Goal: Check status: Check status

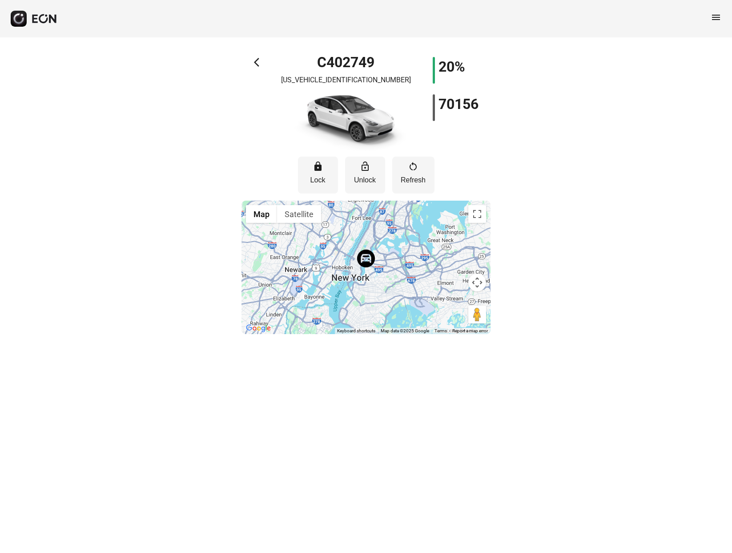
click at [257, 63] on span "arrow_back_ios" at bounding box center [259, 62] width 11 height 11
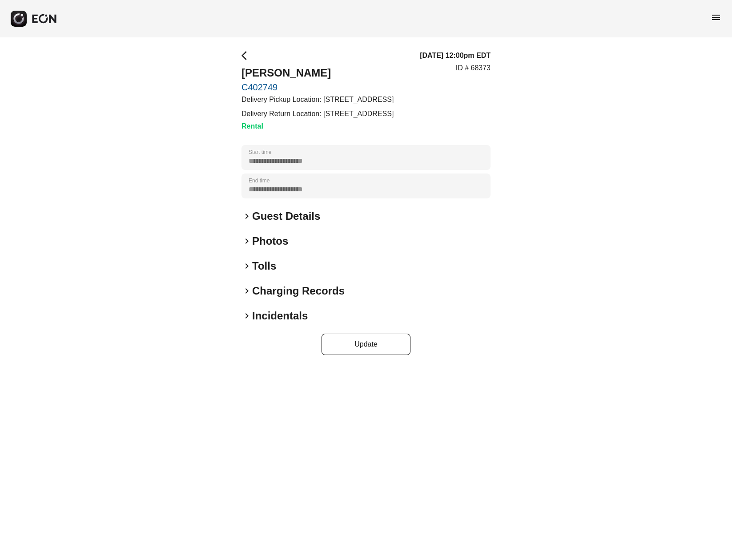
click at [246, 264] on span "keyboard_arrow_right" at bounding box center [247, 266] width 11 height 11
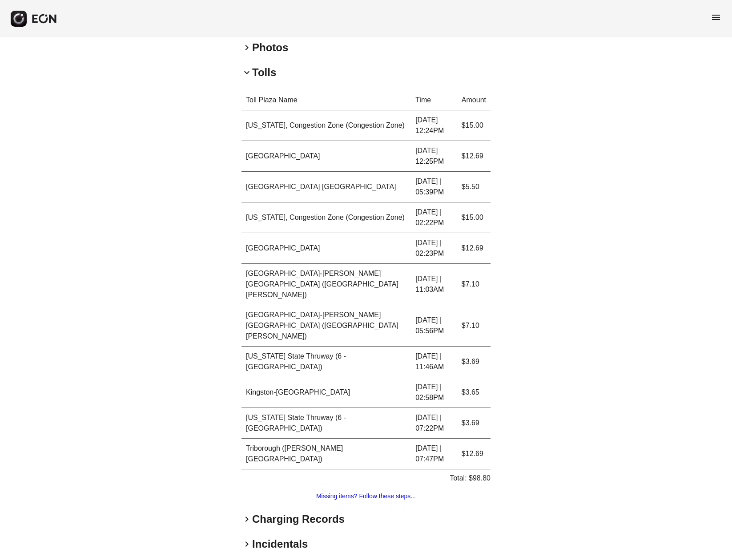
scroll to position [216, 0]
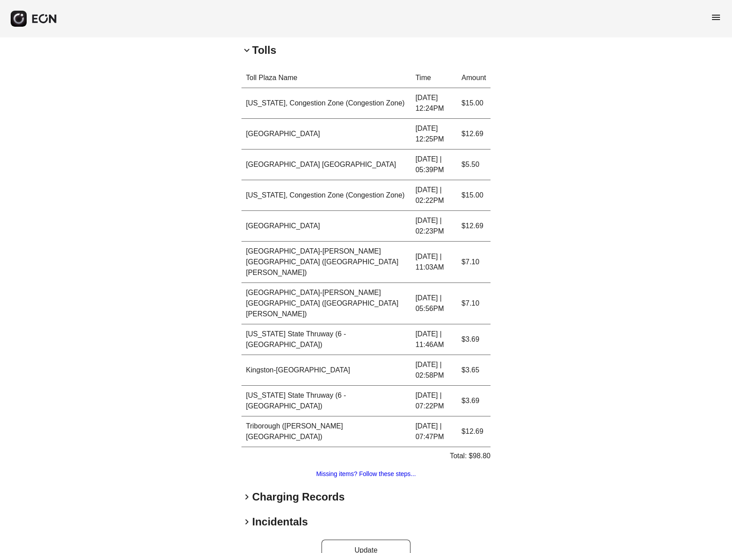
click at [246, 491] on span "keyboard_arrow_right" at bounding box center [247, 496] width 11 height 11
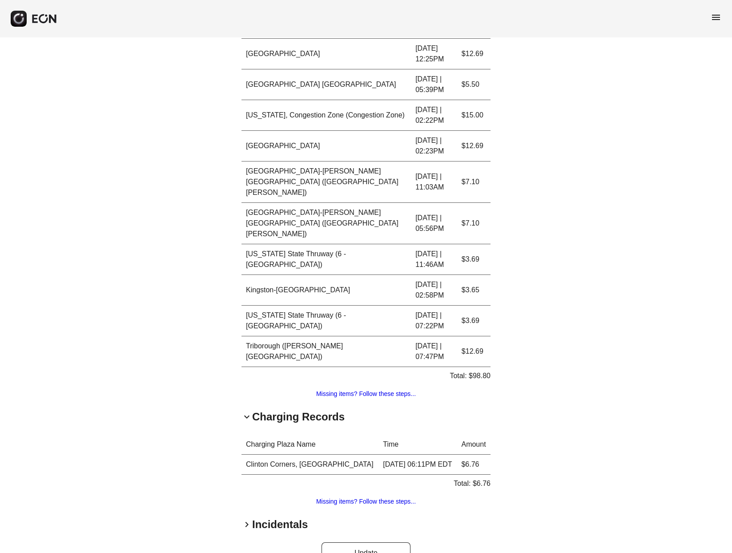
scroll to position [299, 0]
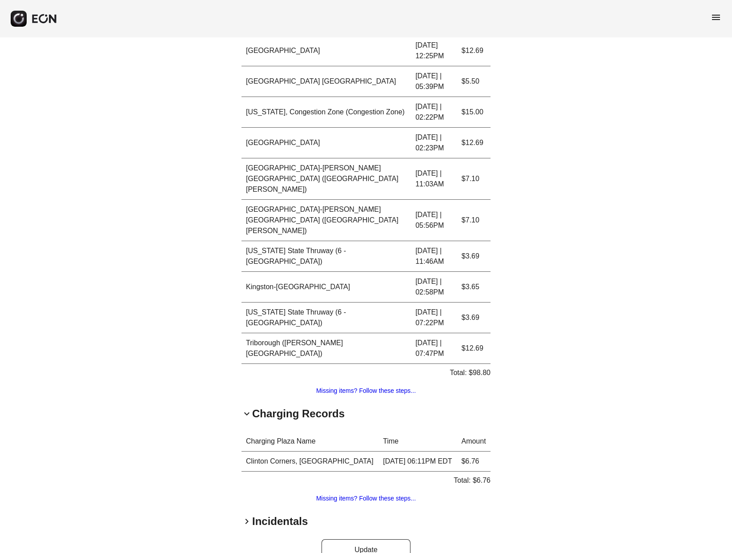
click at [434, 302] on td "[DATE] | 07:22PM" at bounding box center [434, 317] width 46 height 31
drag, startPoint x: 443, startPoint y: 301, endPoint x: 406, endPoint y: 292, distance: 38.0
click at [411, 302] on td "[DATE] | 07:22PM" at bounding box center [434, 317] width 46 height 31
click at [577, 373] on div "**********" at bounding box center [366, 155] width 732 height 835
click at [244, 516] on span "keyboard_arrow_right" at bounding box center [247, 521] width 11 height 11
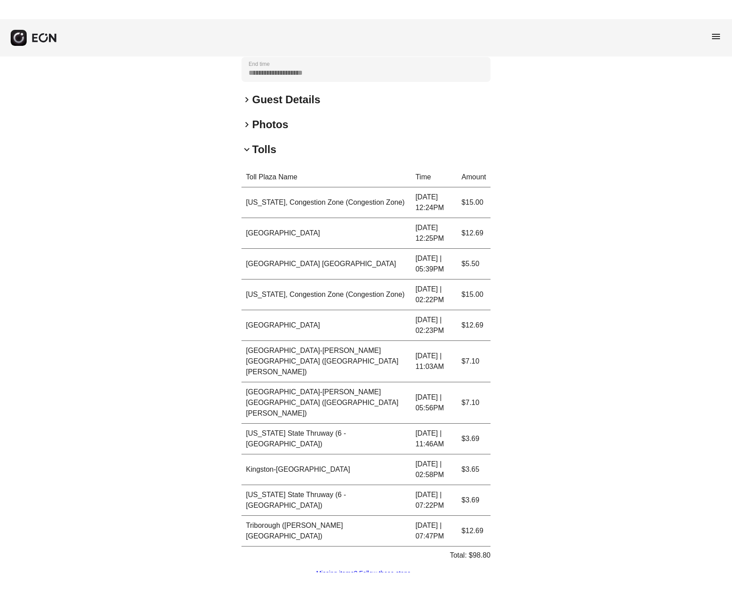
scroll to position [0, 0]
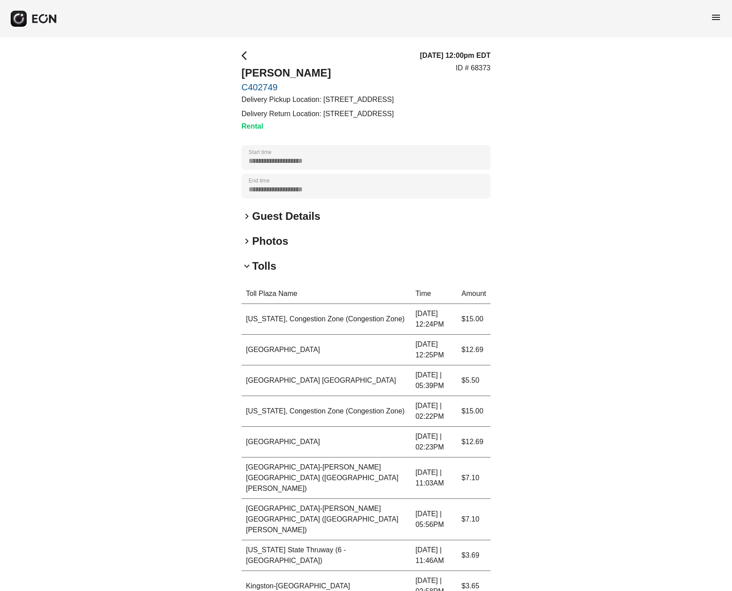
click at [266, 88] on link "C402749" at bounding box center [318, 87] width 152 height 11
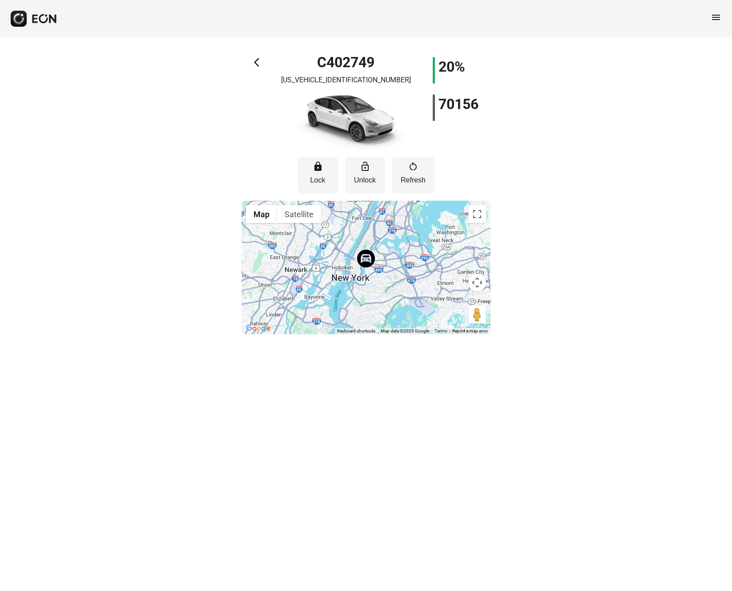
click at [254, 61] on span "arrow_back_ios" at bounding box center [259, 62] width 11 height 11
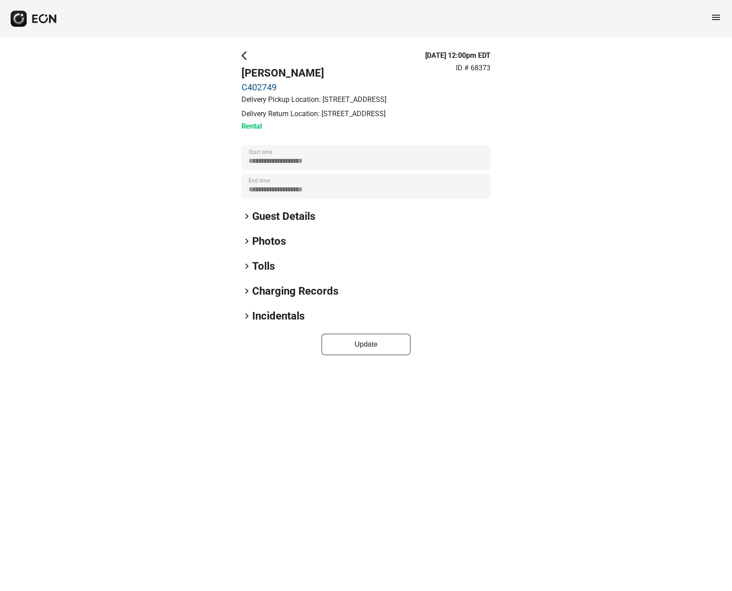
click at [244, 266] on span "keyboard_arrow_right" at bounding box center [247, 266] width 11 height 11
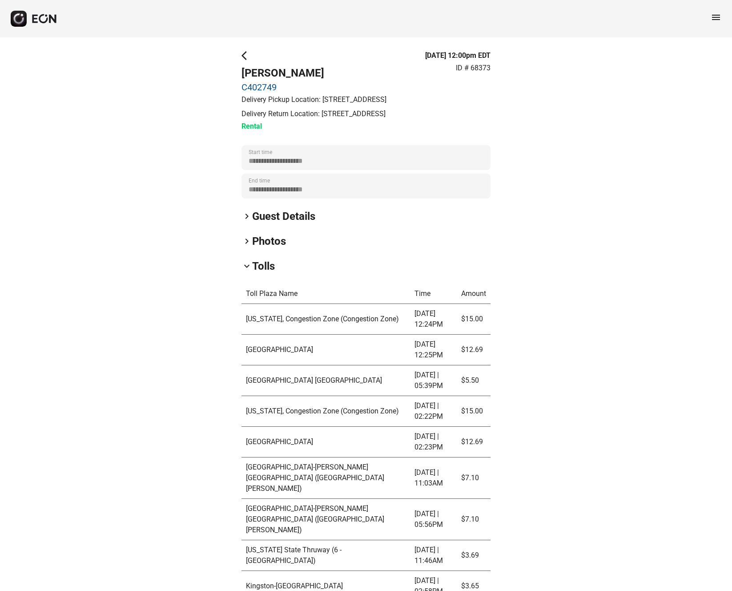
click at [242, 56] on span "arrow_back_ios" at bounding box center [247, 55] width 11 height 11
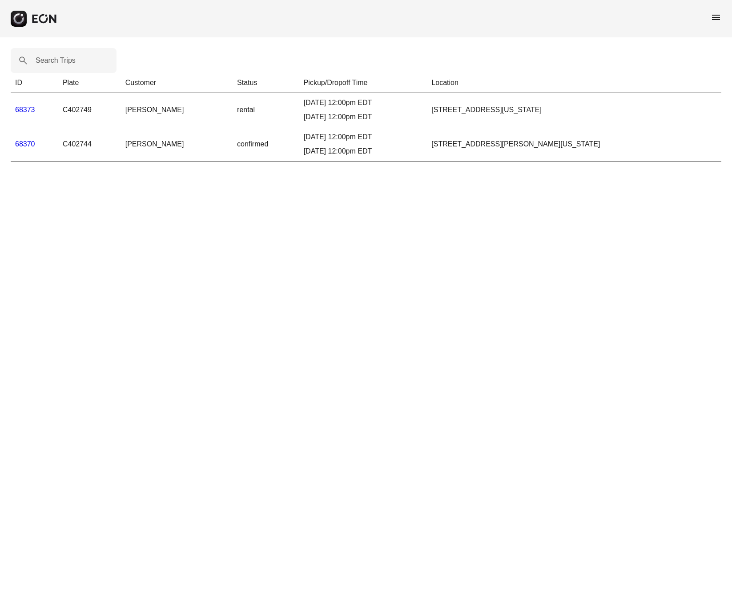
click at [23, 109] on link "68373" at bounding box center [25, 110] width 20 height 8
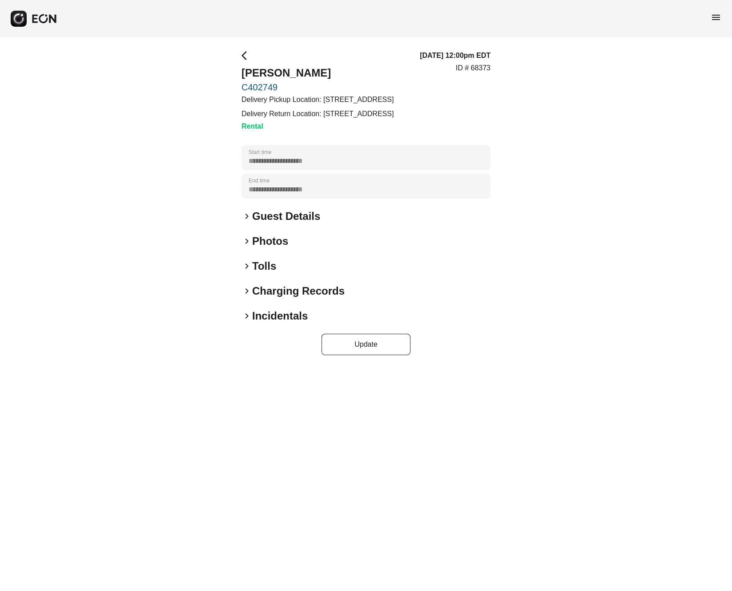
click at [248, 267] on span "keyboard_arrow_right" at bounding box center [247, 266] width 11 height 11
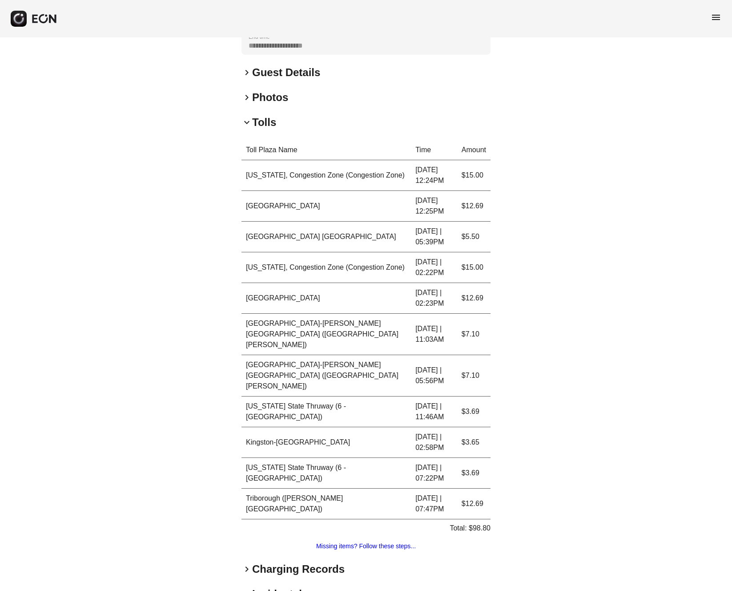
scroll to position [144, 0]
click at [248, 563] on span "keyboard_arrow_right" at bounding box center [247, 568] width 11 height 11
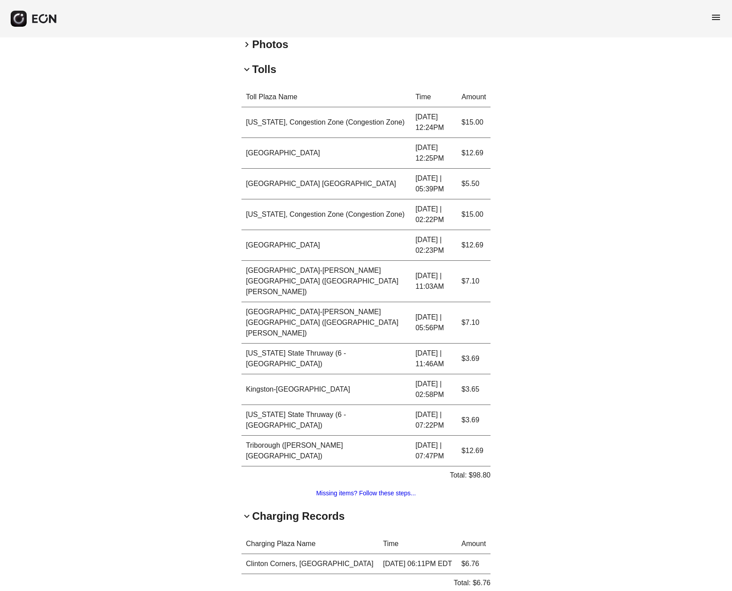
scroll to position [196, 0]
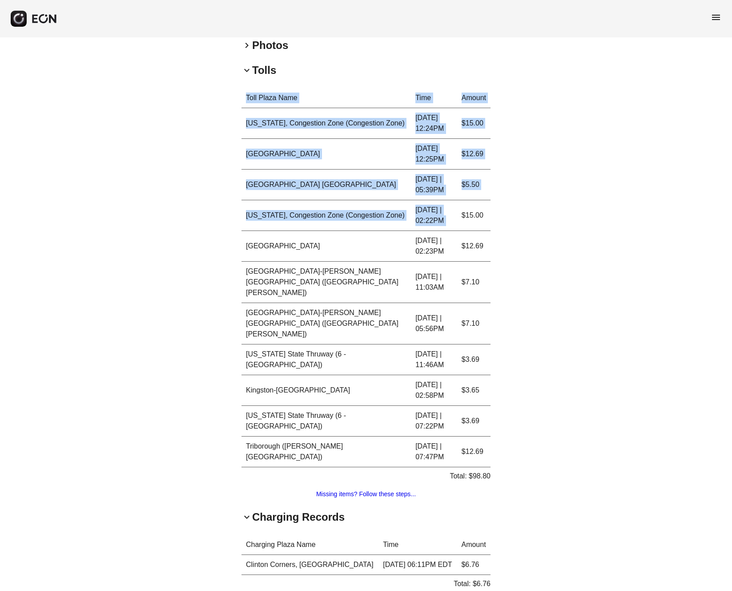
drag, startPoint x: 240, startPoint y: 118, endPoint x: 455, endPoint y: 198, distance: 229.5
click at [458, 202] on div "**********" at bounding box center [366, 259] width 732 height 835
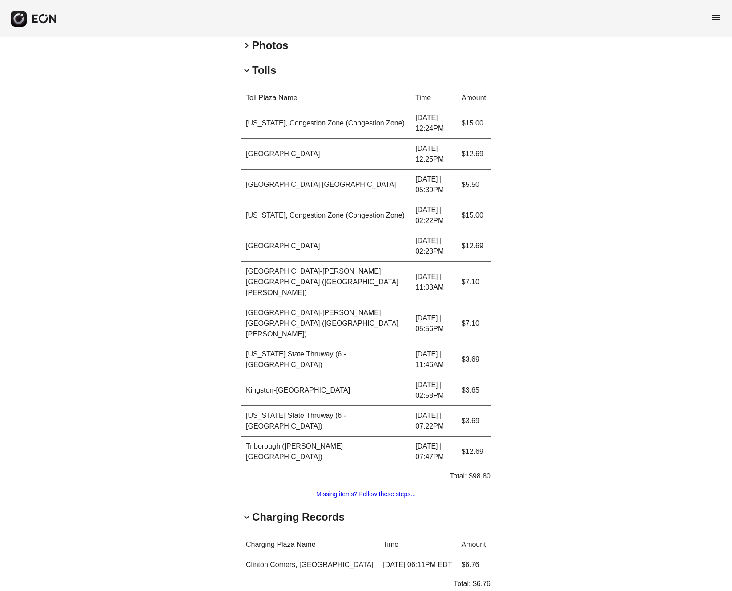
click at [548, 415] on div "**********" at bounding box center [366, 259] width 732 height 835
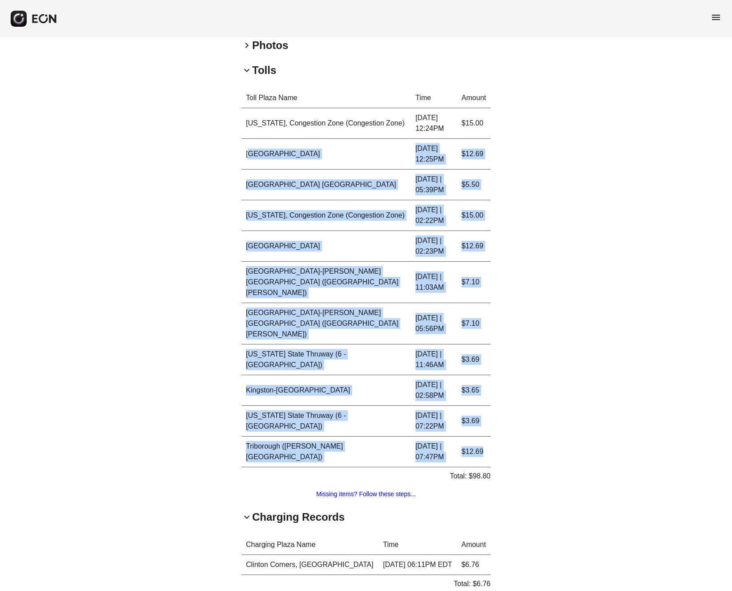
drag, startPoint x: 484, startPoint y: 431, endPoint x: 254, endPoint y: 149, distance: 365.1
click at [253, 149] on tbody "[US_STATE], Congestion Zone (Congestion Zone) [DATE] 12:24PM $15.00 [GEOGRAPHIC…" at bounding box center [366, 287] width 249 height 359
copy tbody "[US_STATE], Congestion Zone (Congestion Zone) [DATE] 12:24PM $15.00 [GEOGRAPHIC…"
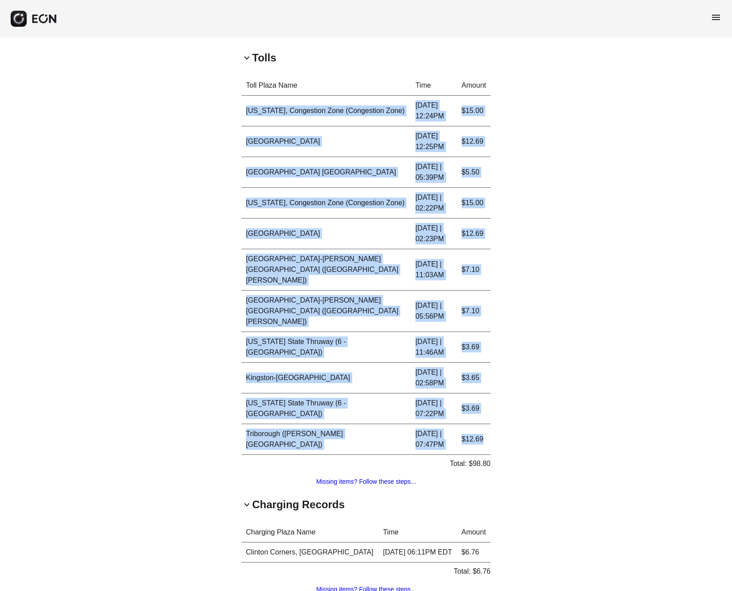
scroll to position [205, 0]
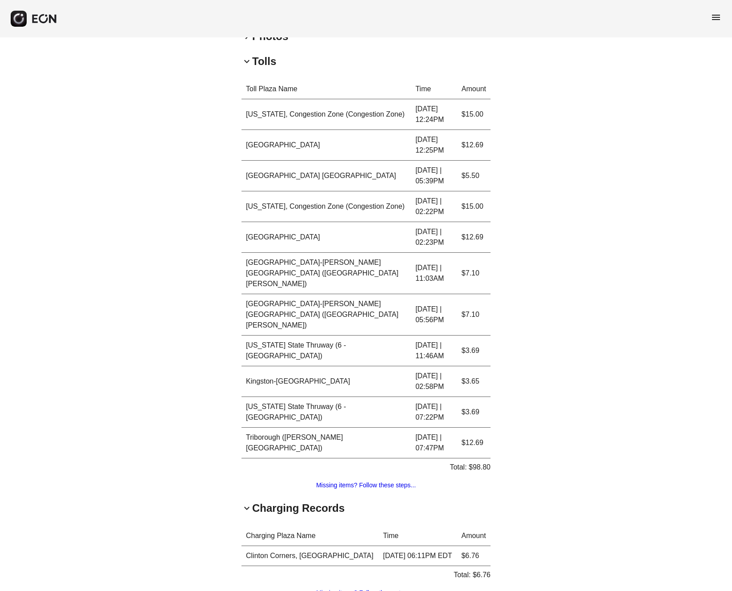
click at [154, 265] on div "**********" at bounding box center [366, 250] width 732 height 835
